Goal: Task Accomplishment & Management: Use online tool/utility

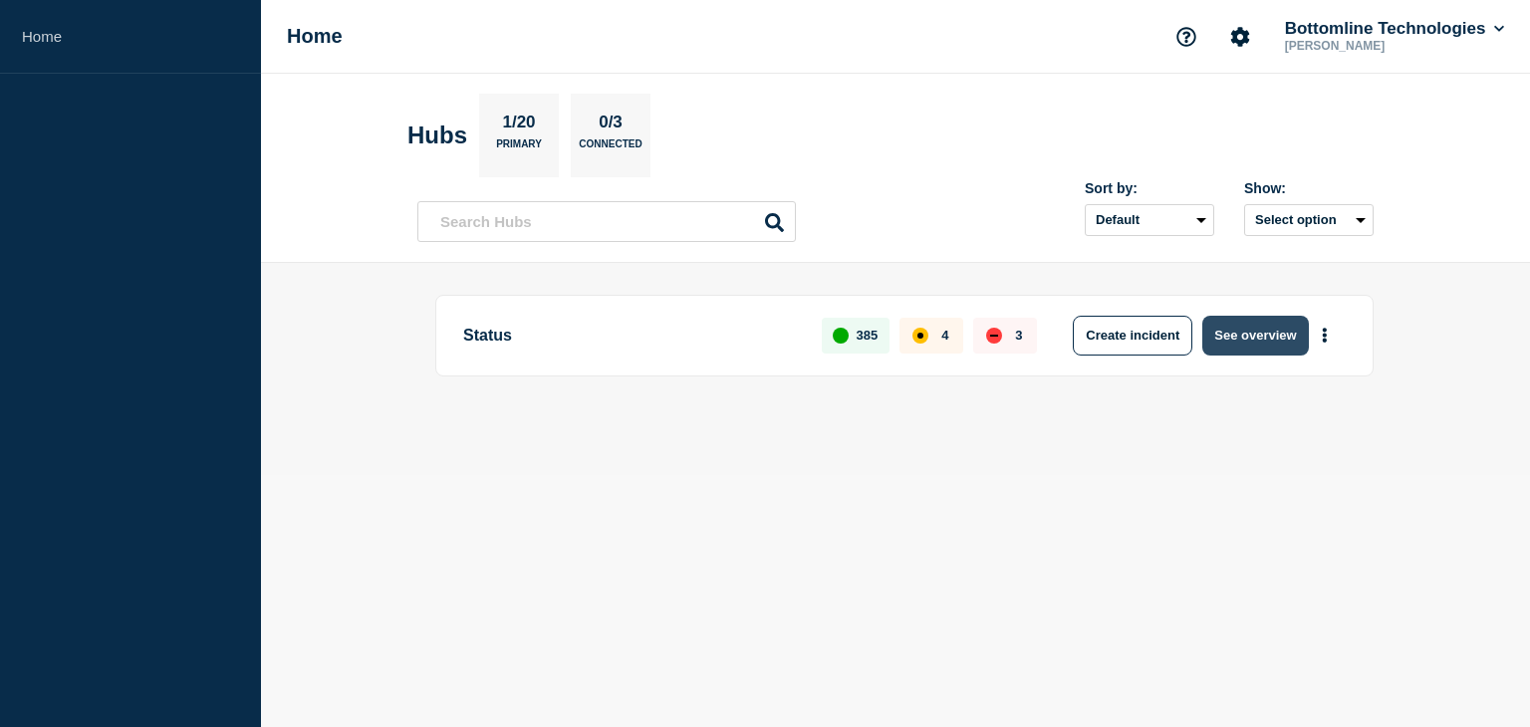
click at [1254, 336] on button "See overview" at bounding box center [1256, 336] width 106 height 40
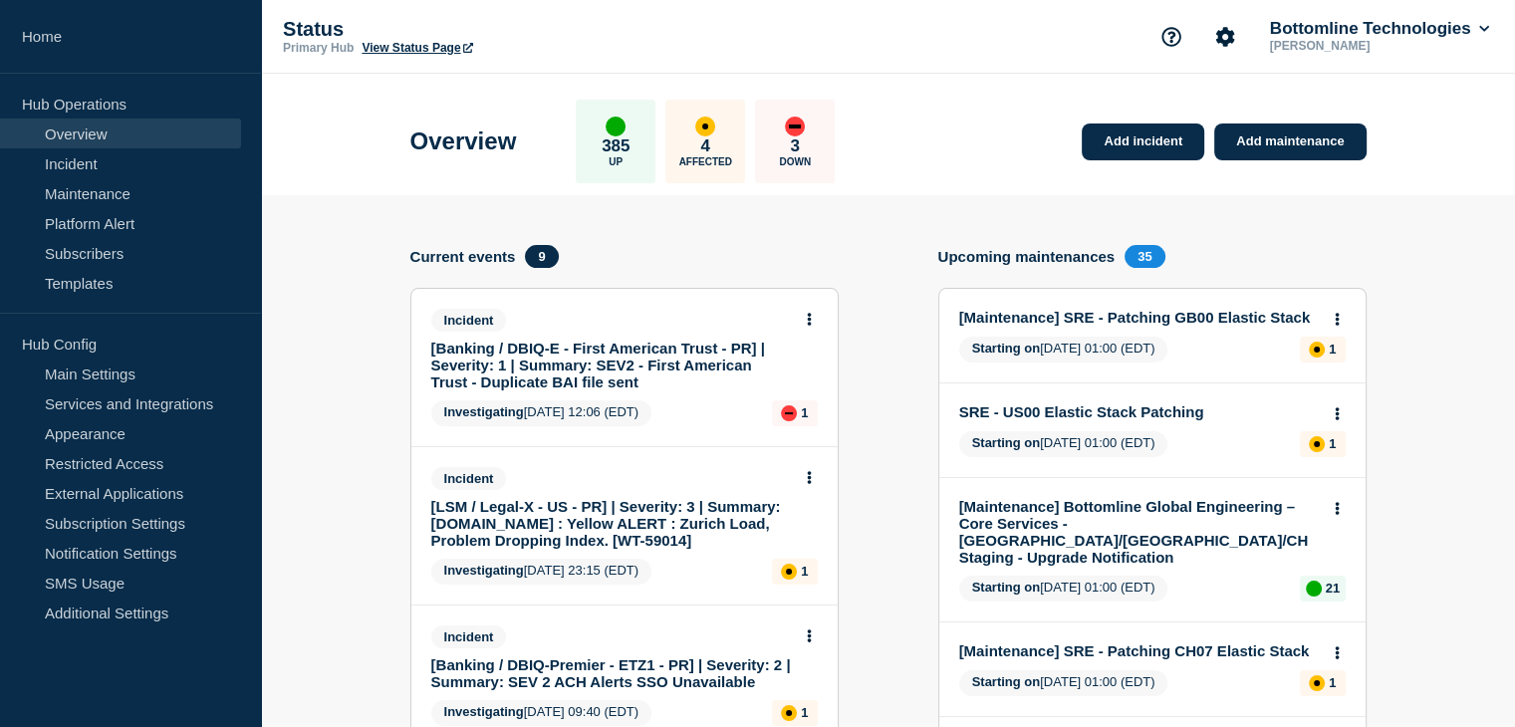
click at [548, 347] on link "[Banking / DBIQ-E - First American Trust - PR] | Severity: 1 | Summary: SEV2 - …" at bounding box center [611, 365] width 360 height 51
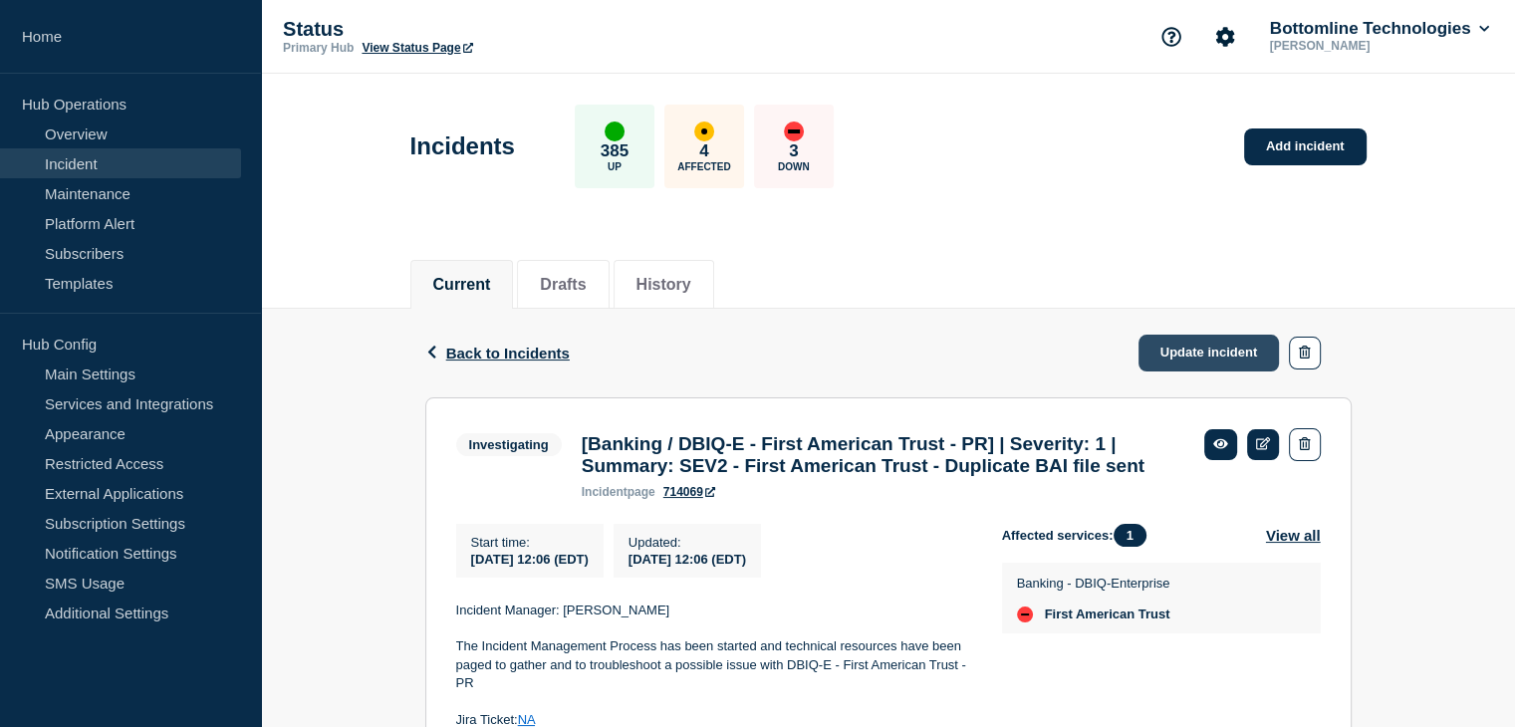
click at [1184, 346] on link "Update incident" at bounding box center [1209, 353] width 141 height 37
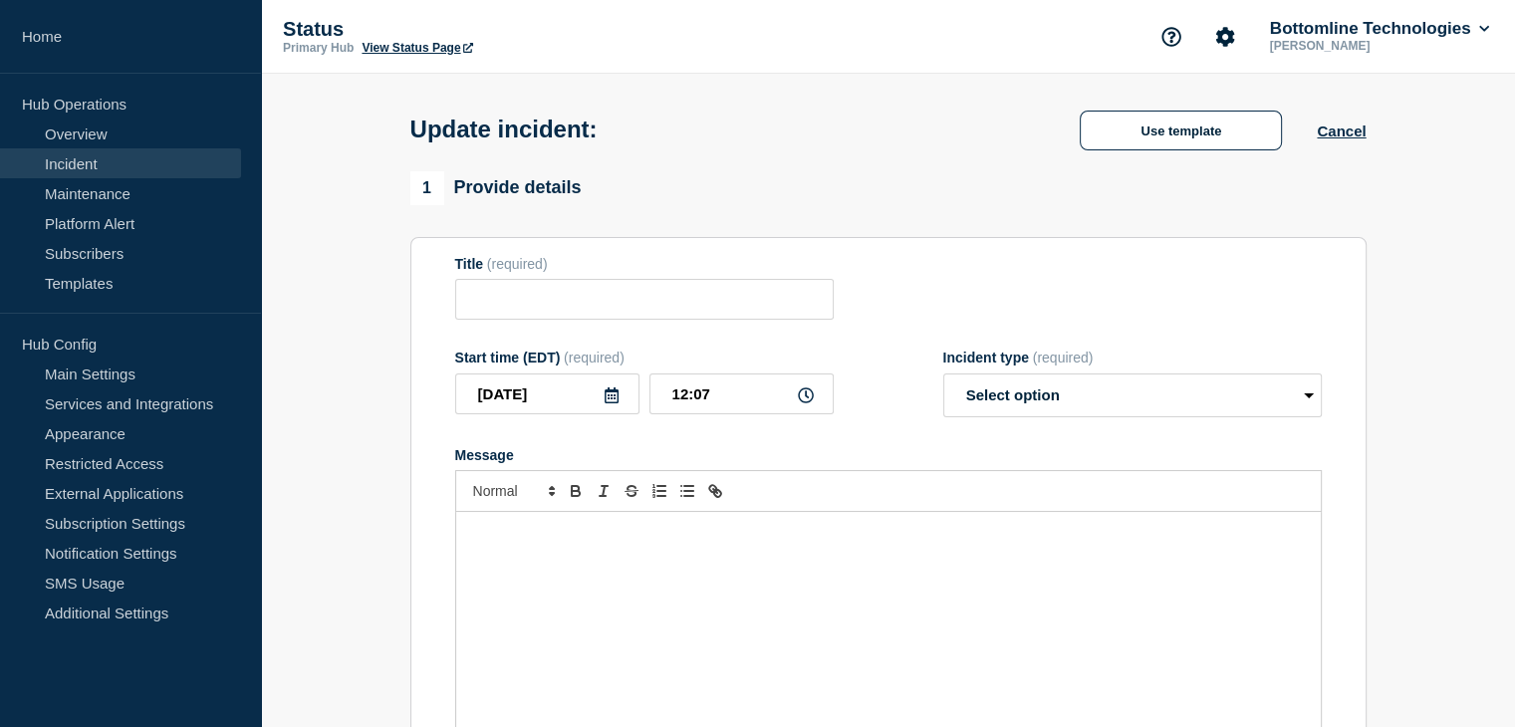
type input "[Banking / DBIQ-E - First American Trust - PR] | Severity: 1 | Summary: SEV2 - …"
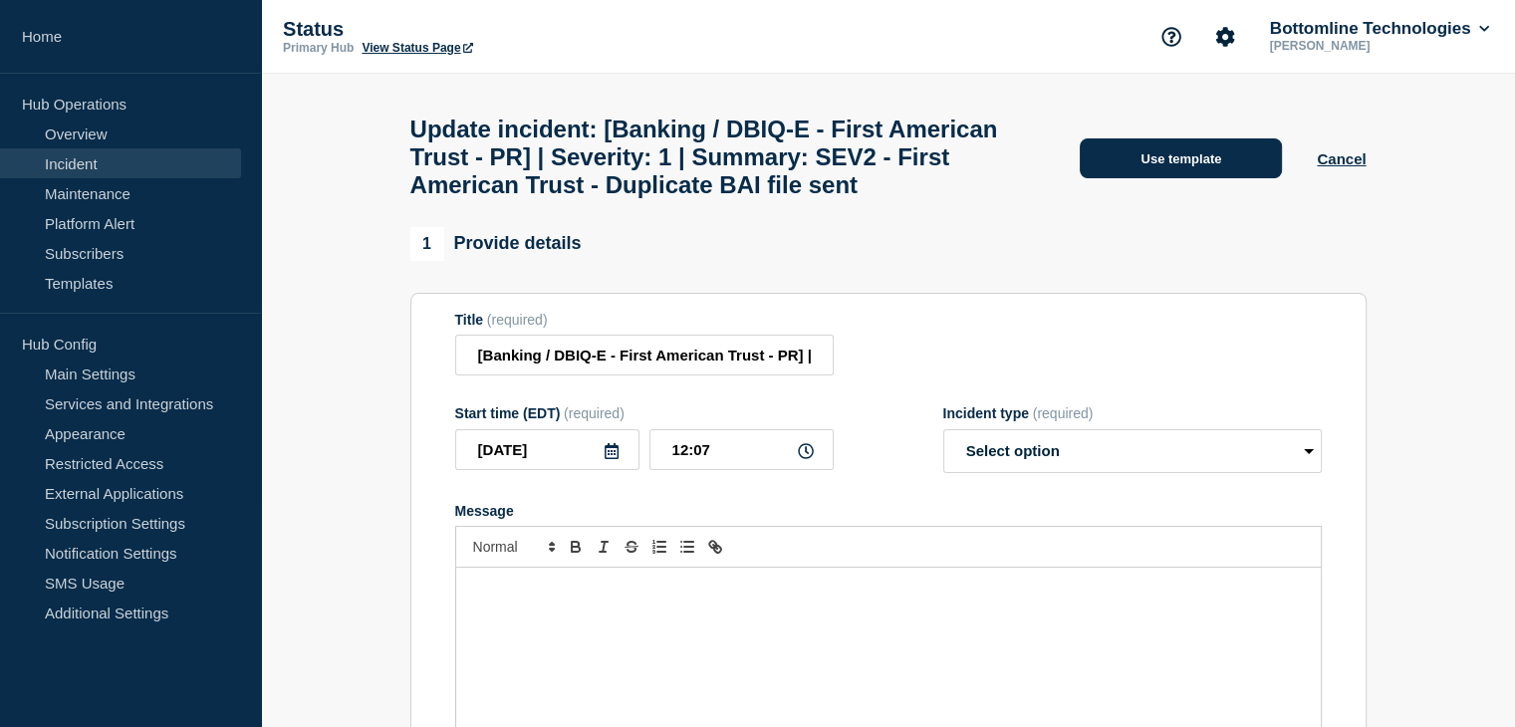
click at [1133, 178] on button "Use template" at bounding box center [1181, 158] width 202 height 40
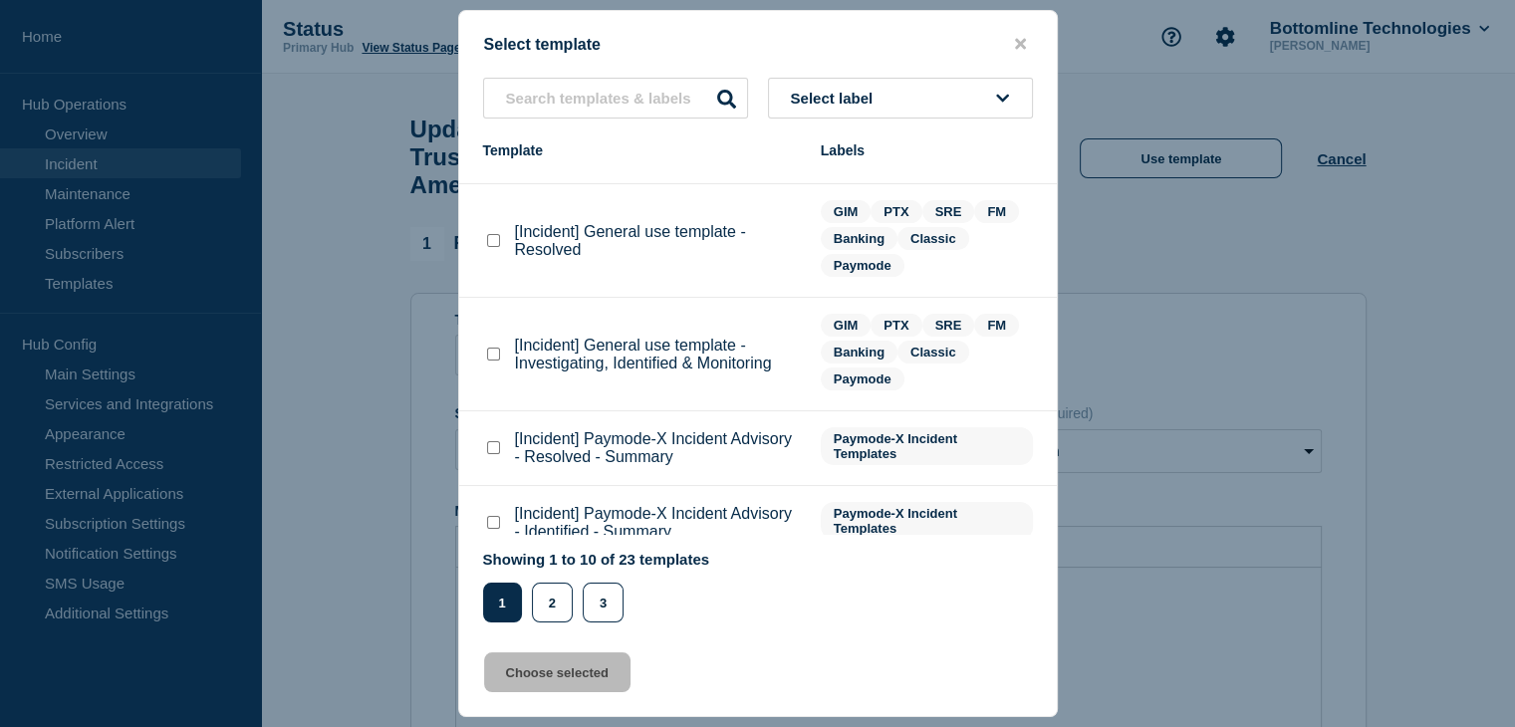
scroll to position [199, 0]
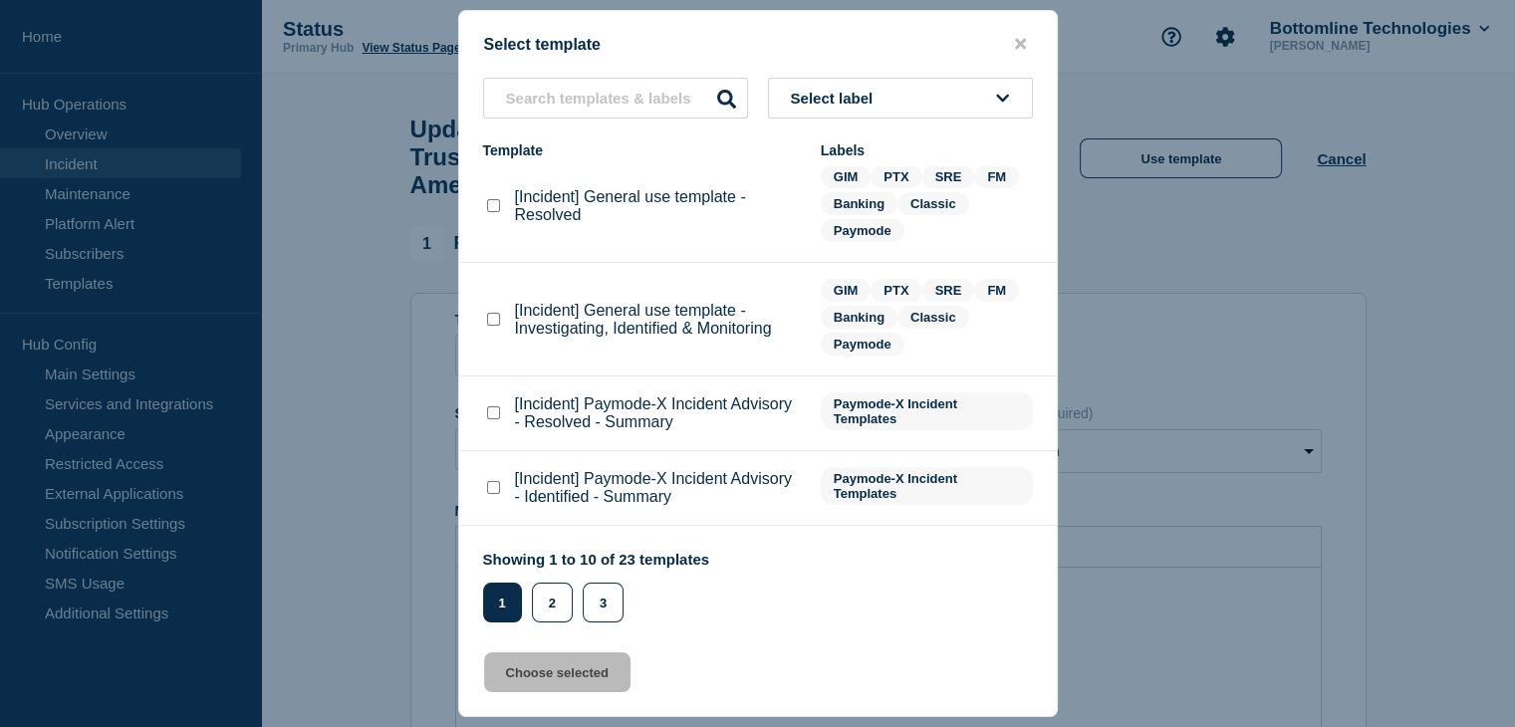
click at [498, 324] on checkbox"] "[Incident] General use template - Investigating, Identified & Monitoring checkb…" at bounding box center [493, 319] width 13 height 13
checkbox checkbox"] "true"
click at [586, 685] on button "Choose selected" at bounding box center [557, 673] width 146 height 40
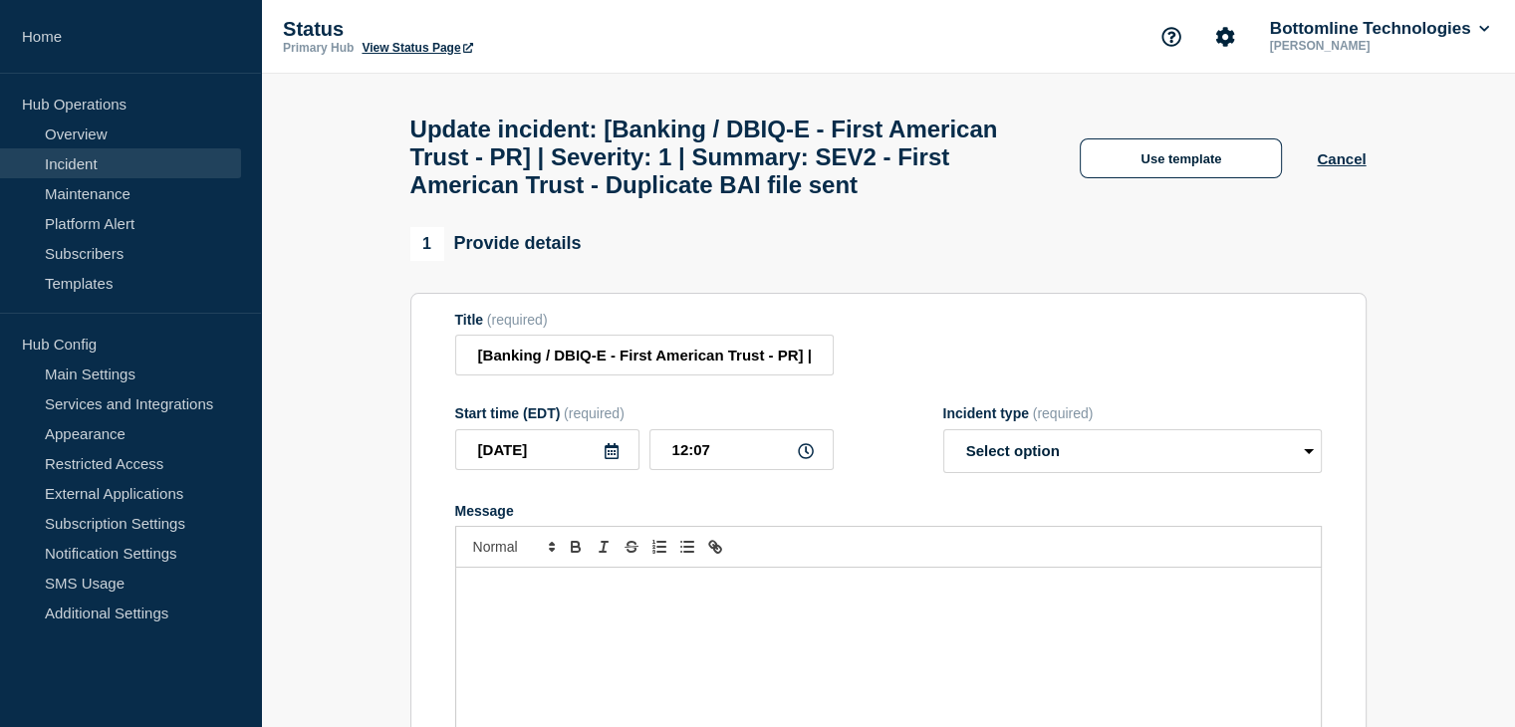
select select "investigating"
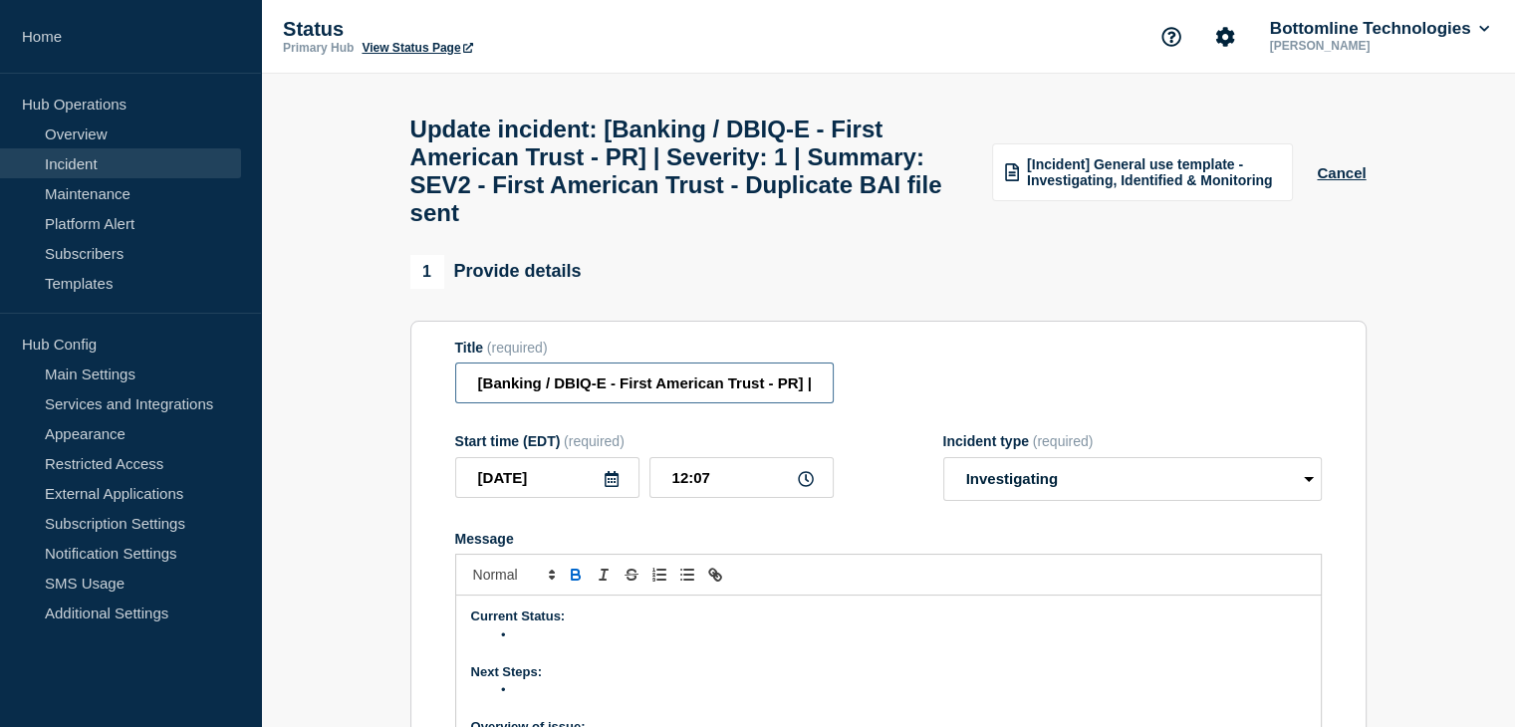
click at [793, 404] on input "[Banking / DBIQ-E - First American Trust - PR] | Severity: 1 | Summary: SEV2 - …" at bounding box center [644, 383] width 379 height 41
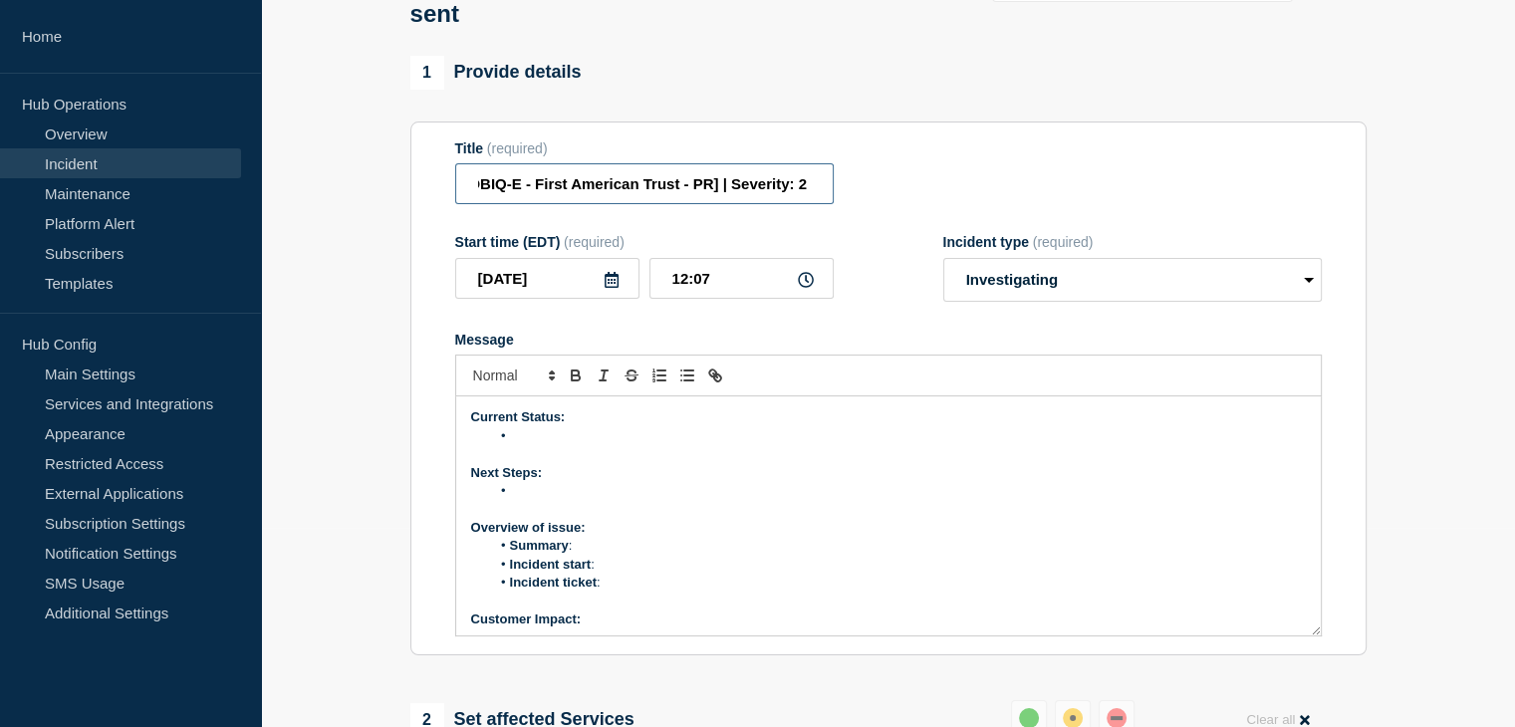
type input "[Banking / DBIQ-E - First American Trust - PR] | Severity: 2 | Summary: SEV2 - …"
click at [1110, 284] on select "Select option Investigating Identified Monitoring Resolved" at bounding box center [1133, 280] width 379 height 44
select select "identified"
click at [944, 281] on select "Select option Investigating Identified Monitoring Resolved" at bounding box center [1133, 280] width 379 height 44
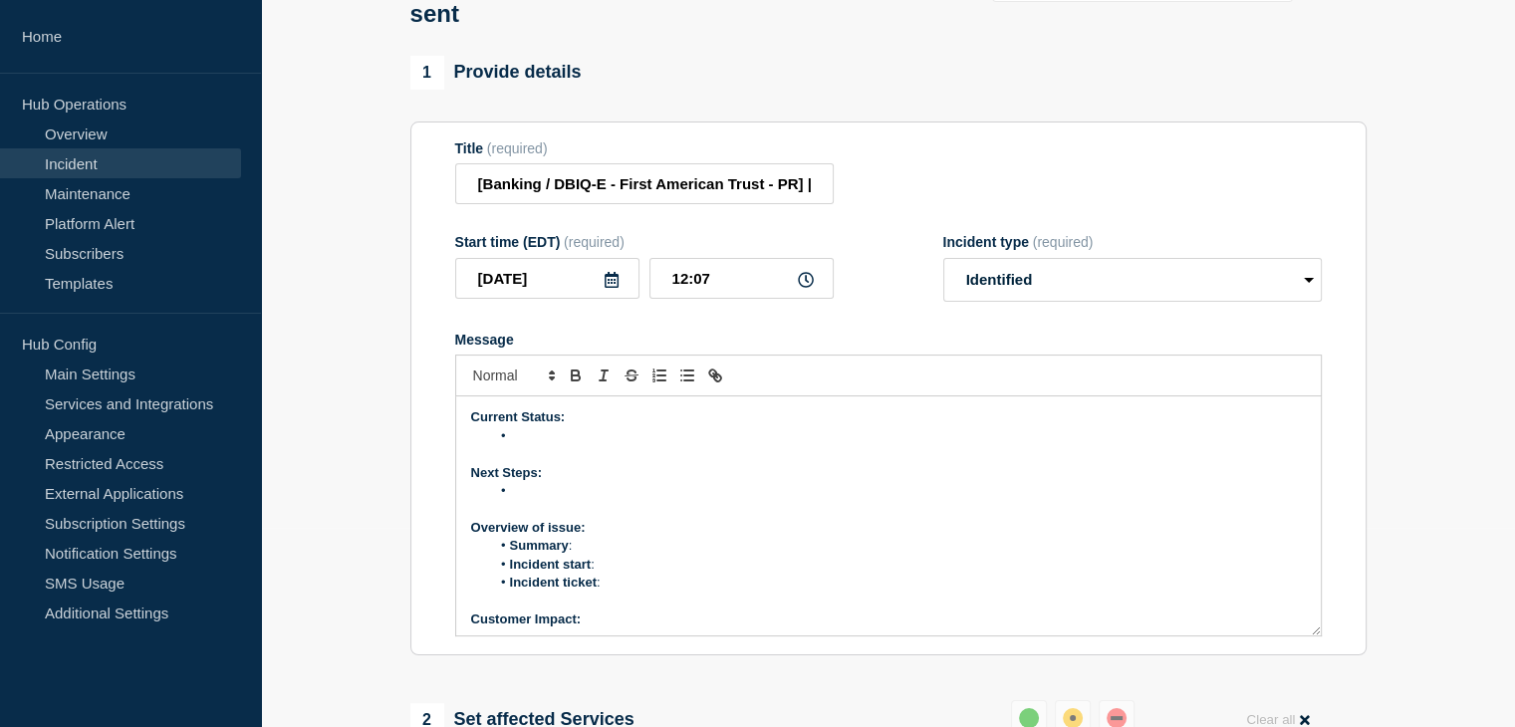
click at [574, 463] on p "Message" at bounding box center [888, 454] width 835 height 18
click at [578, 445] on li "Message" at bounding box center [898, 436] width 816 height 18
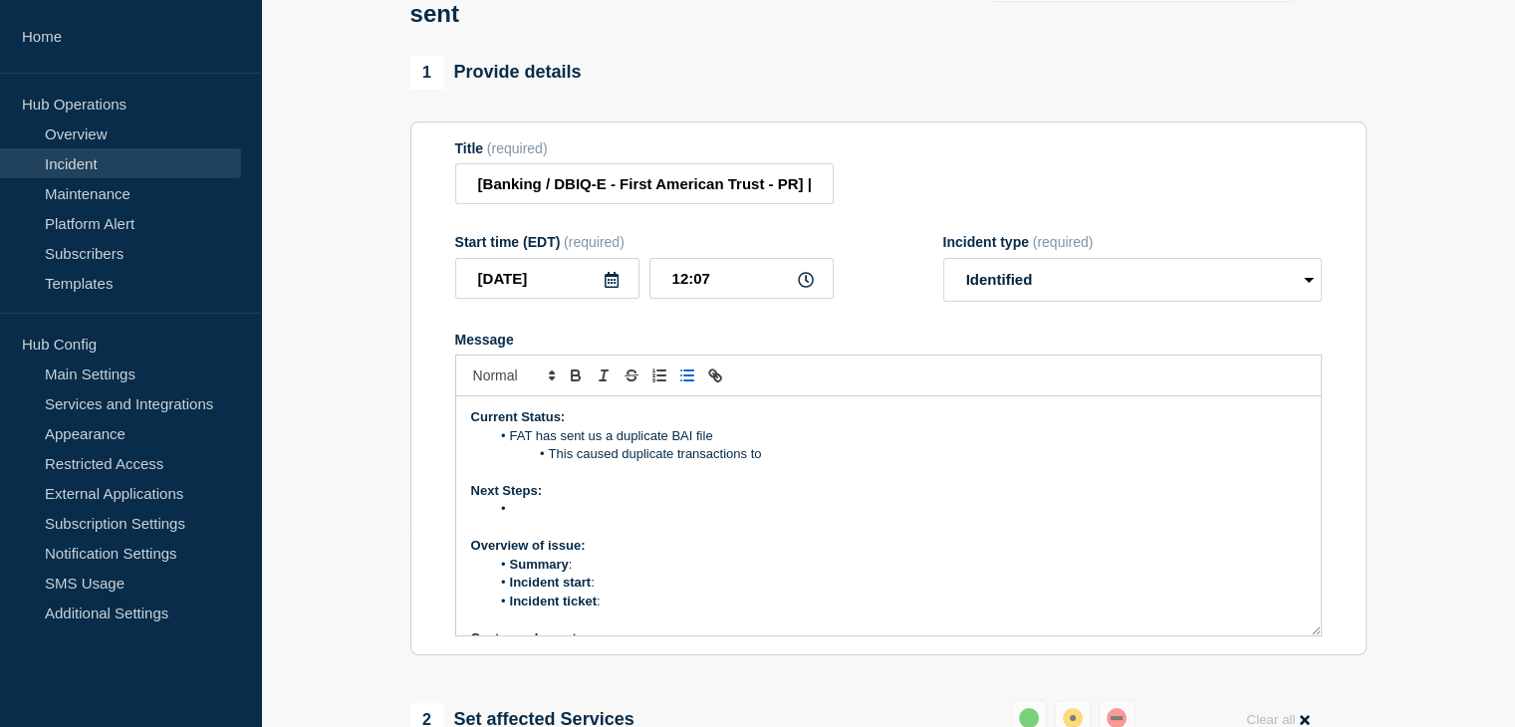
click at [761, 445] on li "FAT has sent us a duplicate BAI file" at bounding box center [898, 436] width 816 height 18
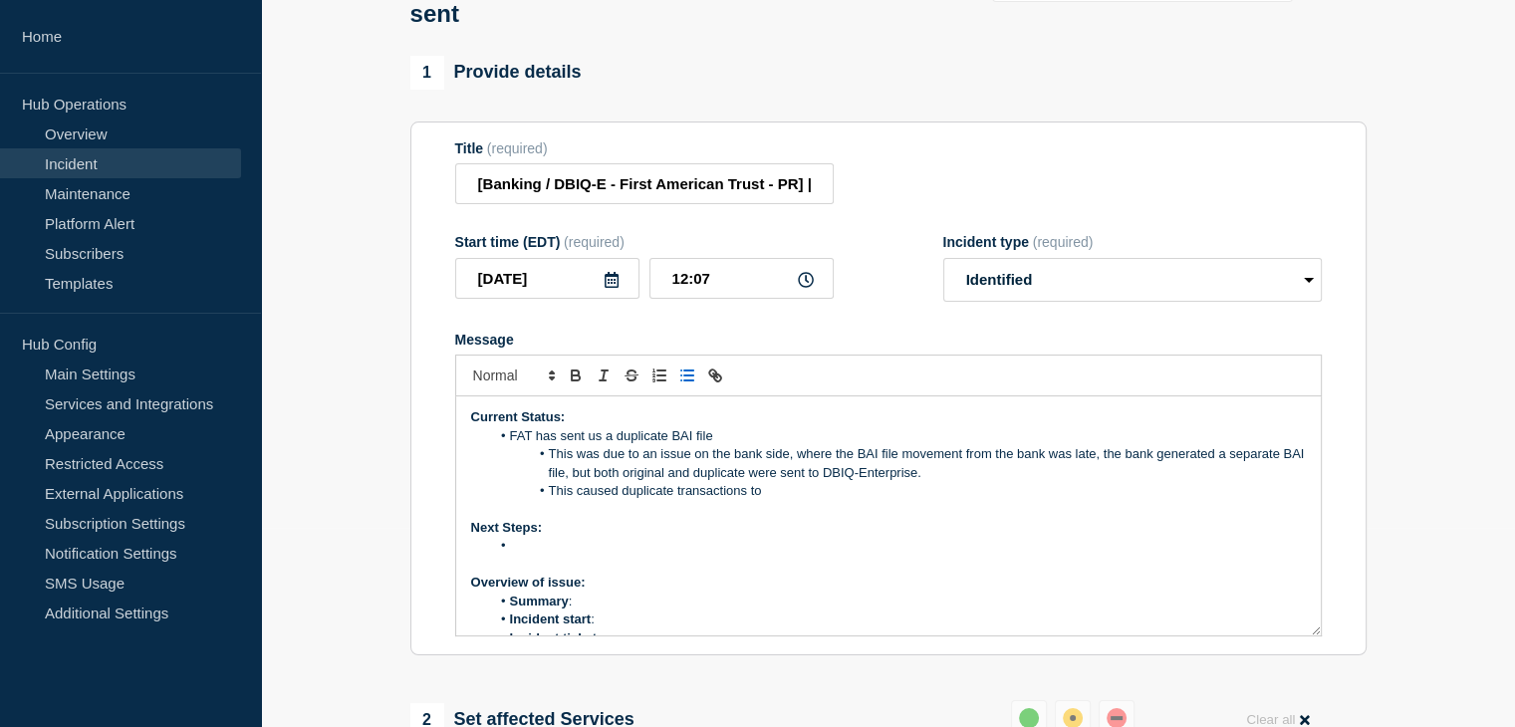
click at [802, 500] on li "This caused duplicate transactions to" at bounding box center [898, 491] width 816 height 18
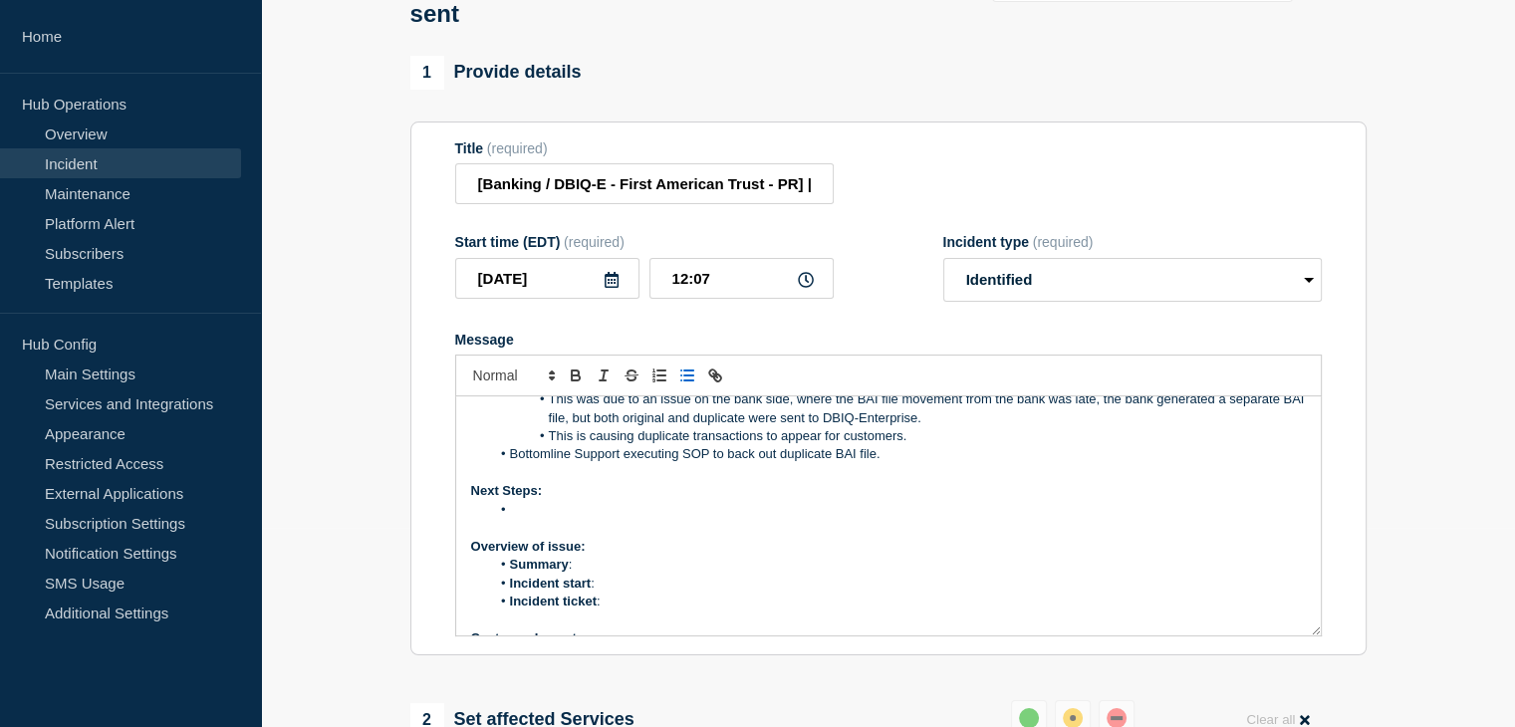
scroll to position [100, 0]
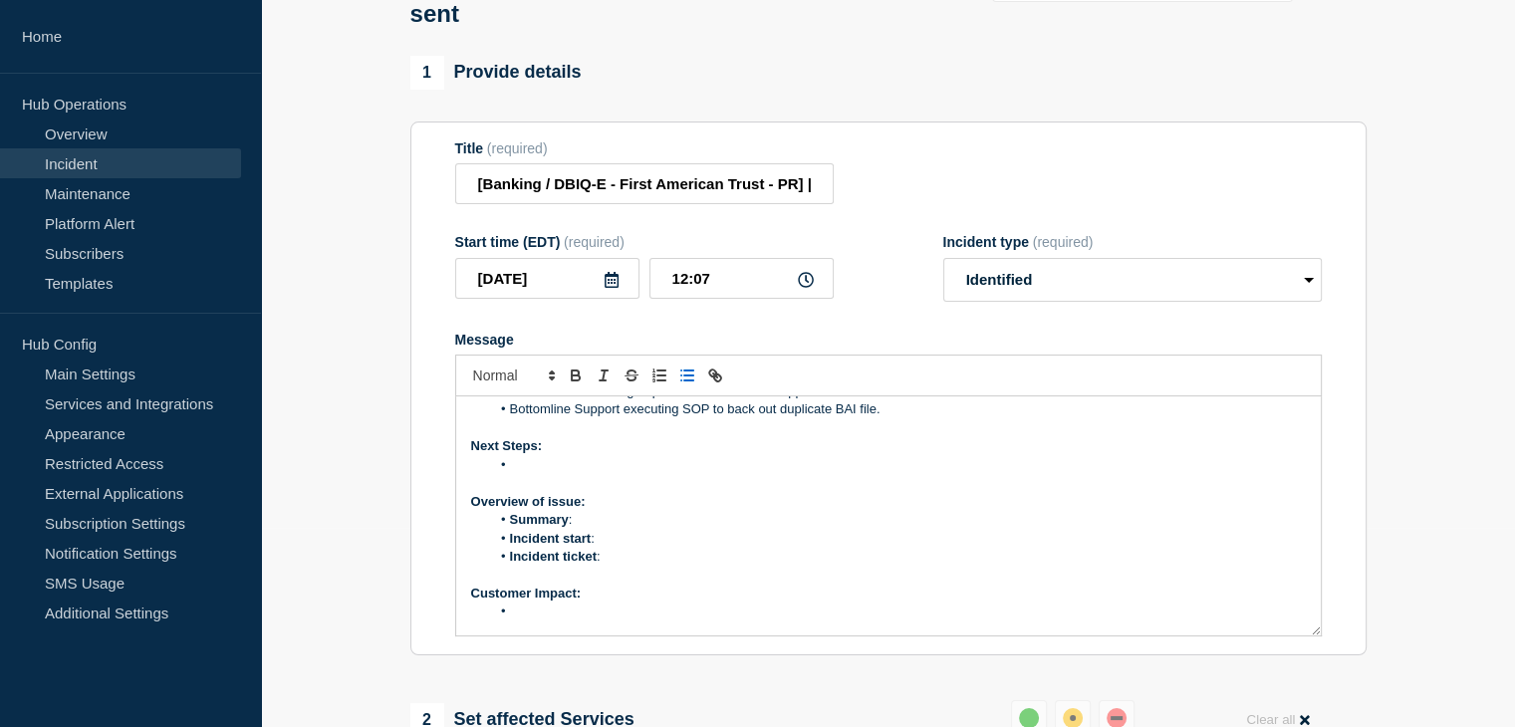
click at [575, 474] on li "Message" at bounding box center [898, 465] width 816 height 18
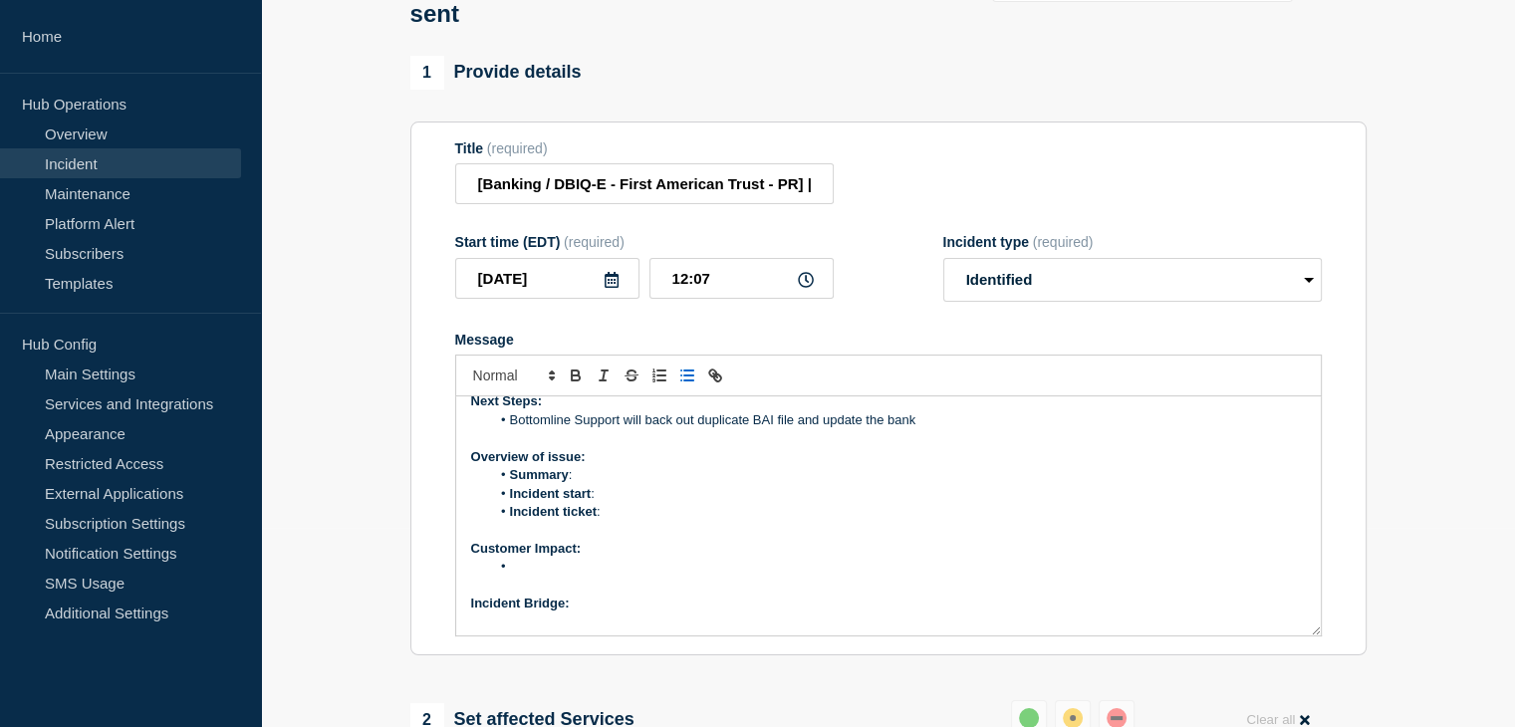
click at [589, 484] on li "Summary :" at bounding box center [898, 475] width 816 height 18
click at [566, 576] on li "Message" at bounding box center [898, 567] width 816 height 18
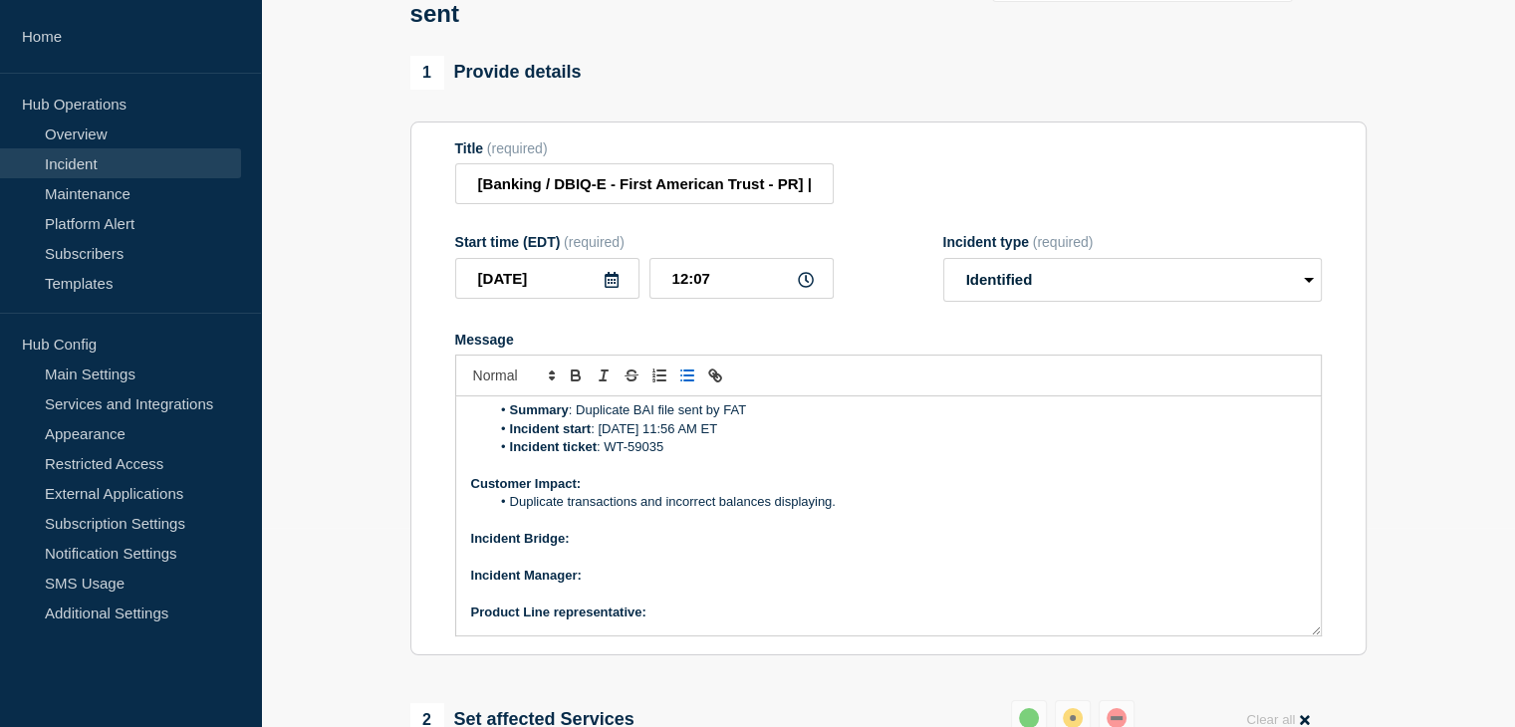
scroll to position [244, 0]
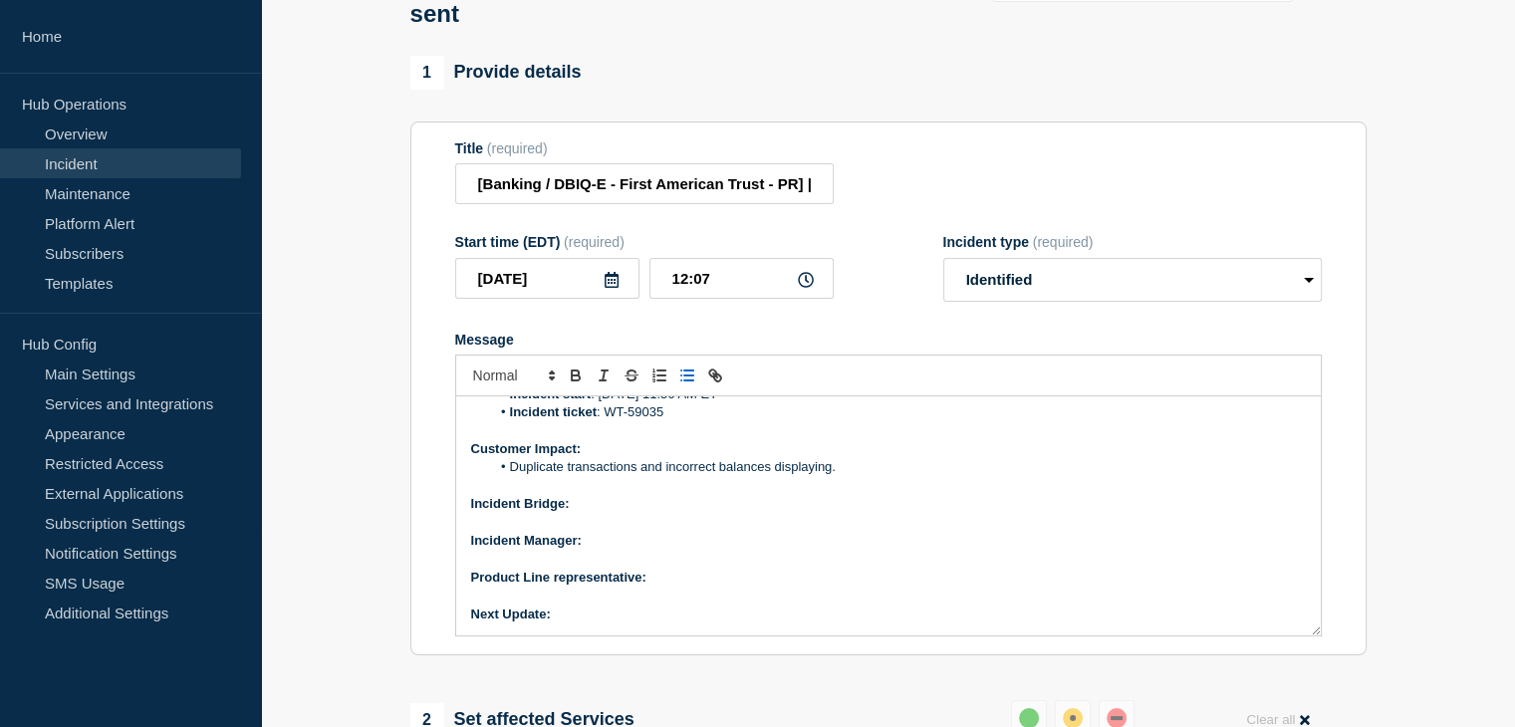
click at [586, 513] on p "Incident Bridge:" at bounding box center [888, 504] width 835 height 18
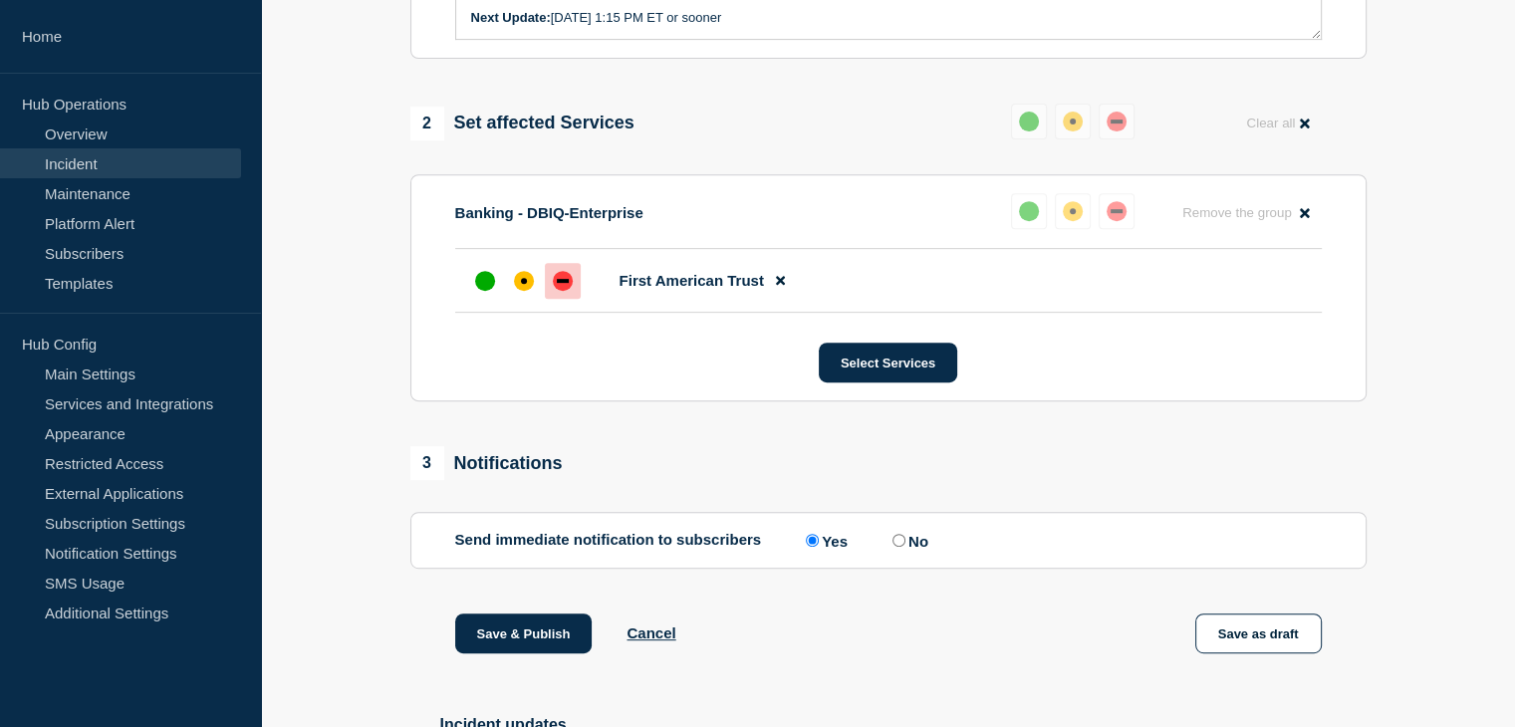
scroll to position [797, 0]
click at [518, 290] on div "affected" at bounding box center [524, 280] width 20 height 20
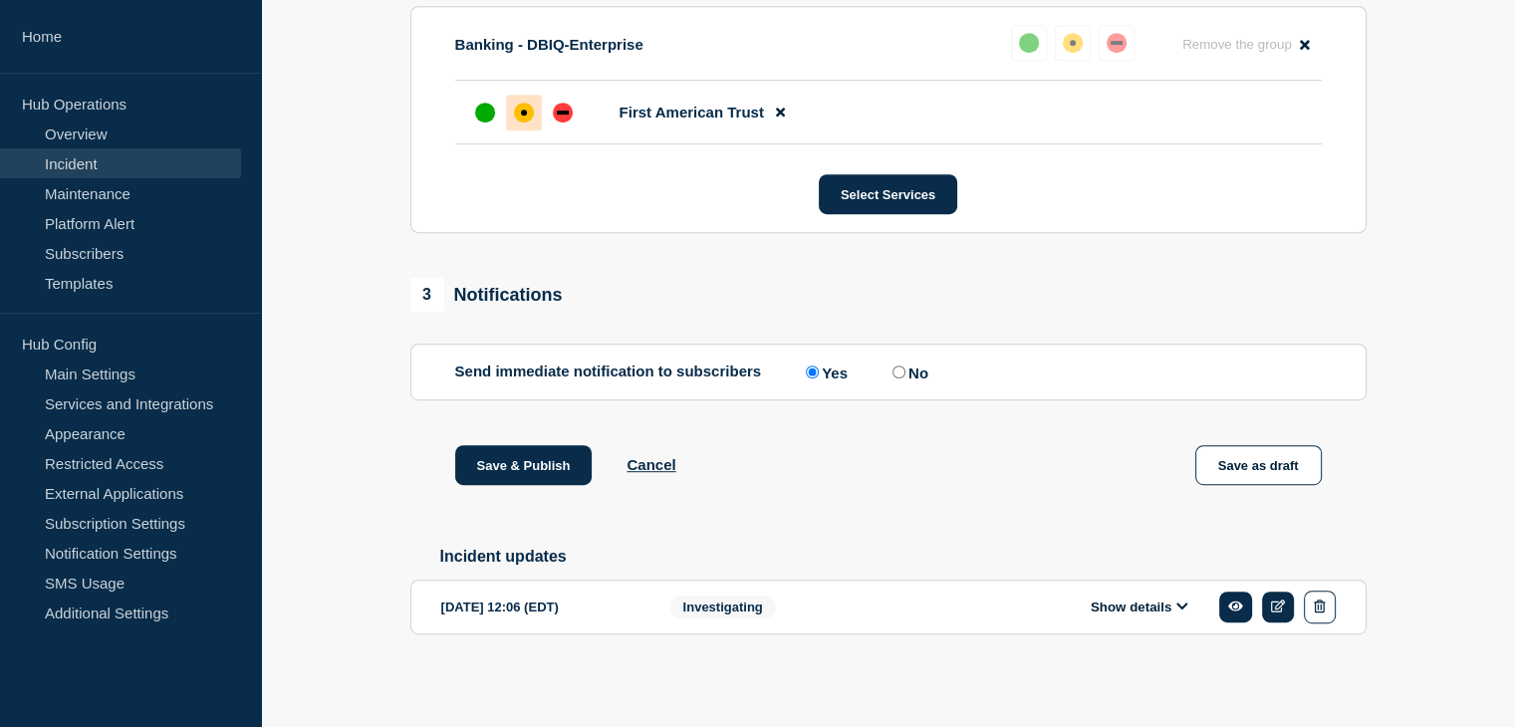
scroll to position [994, 0]
click at [549, 475] on button "Save & Publish" at bounding box center [523, 465] width 137 height 40
